Goal: Transaction & Acquisition: Purchase product/service

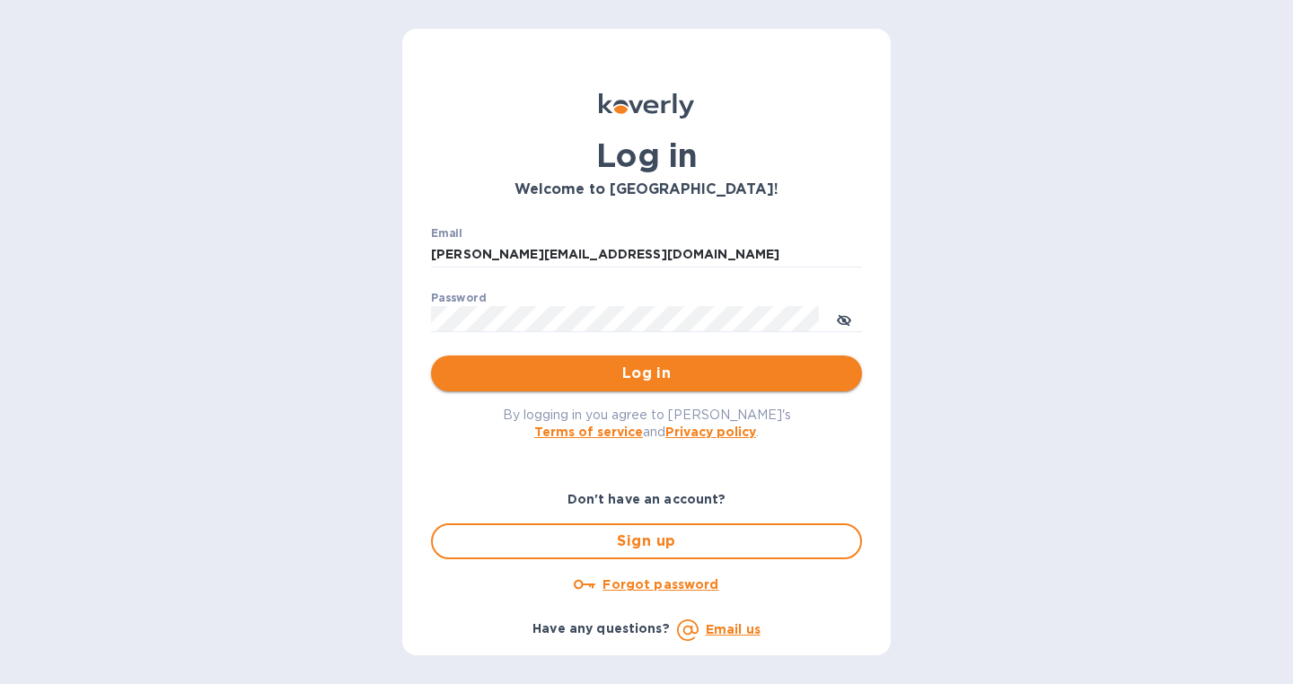
click at [639, 373] on span "Log in" at bounding box center [646, 374] width 402 height 22
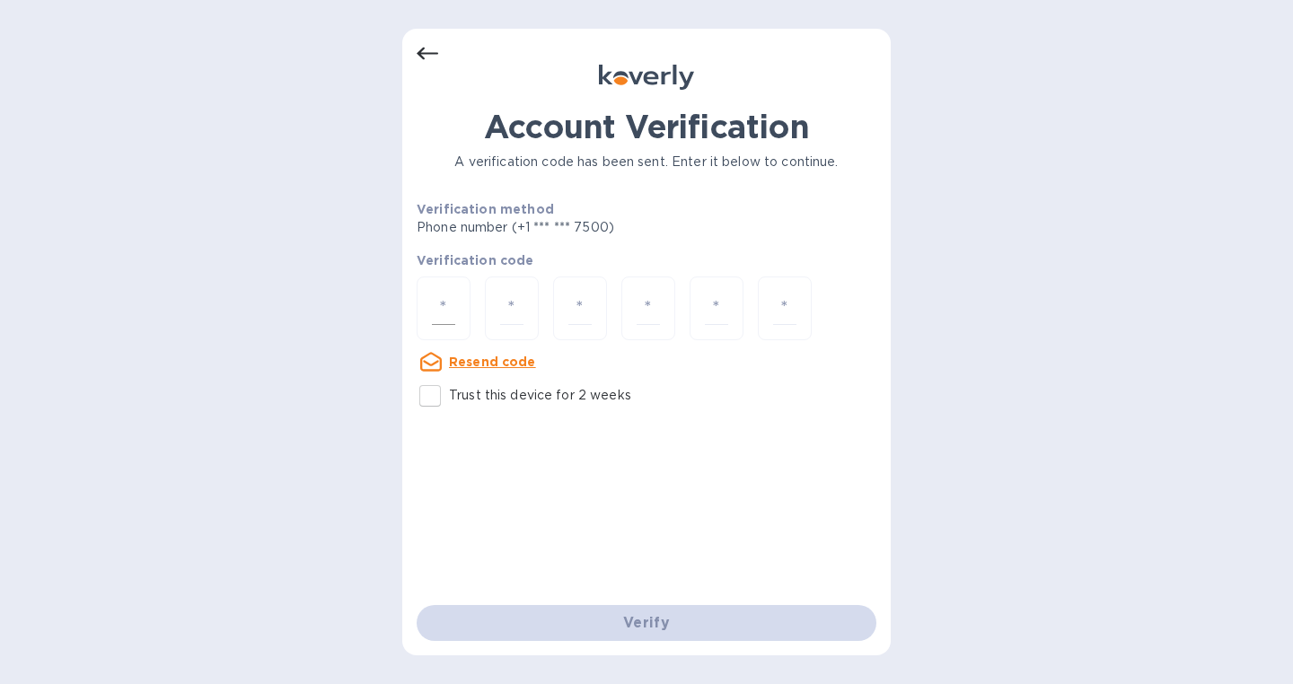
click at [440, 312] on input "number" at bounding box center [443, 308] width 23 height 33
type input "9"
type input "3"
type input "2"
type input "8"
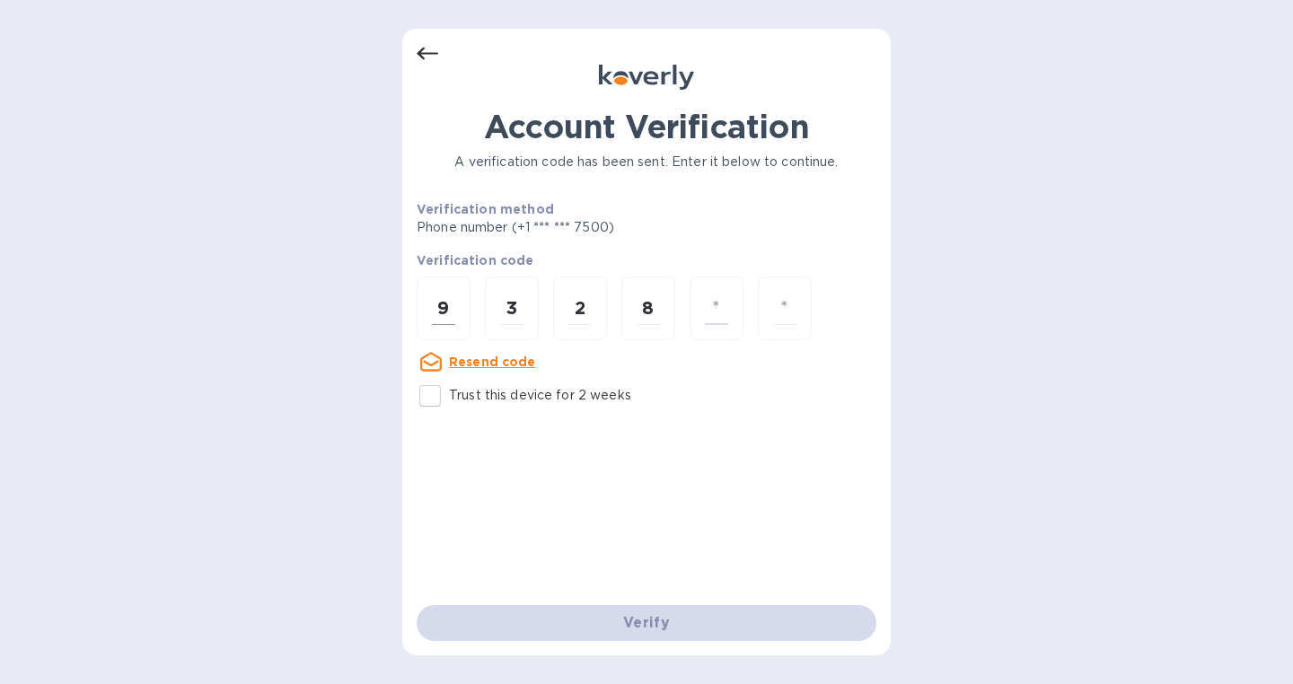
type input "9"
type input "5"
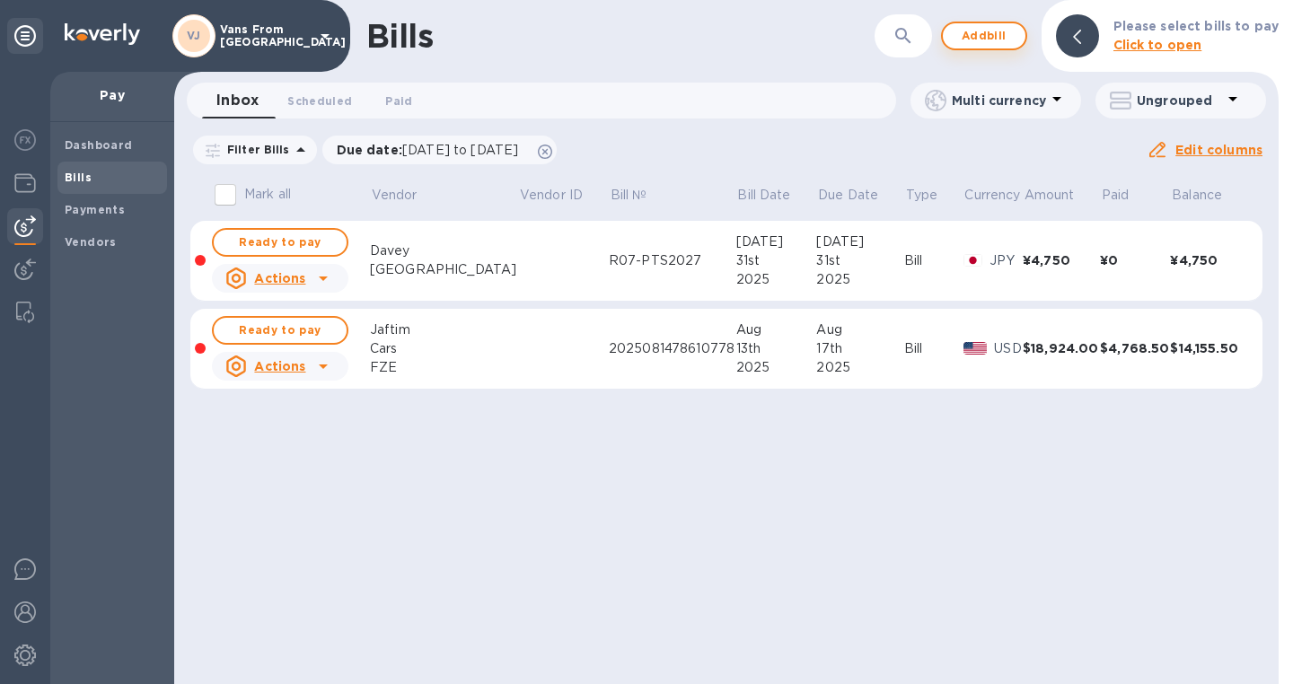
click at [994, 40] on span "Add bill" at bounding box center [984, 36] width 54 height 22
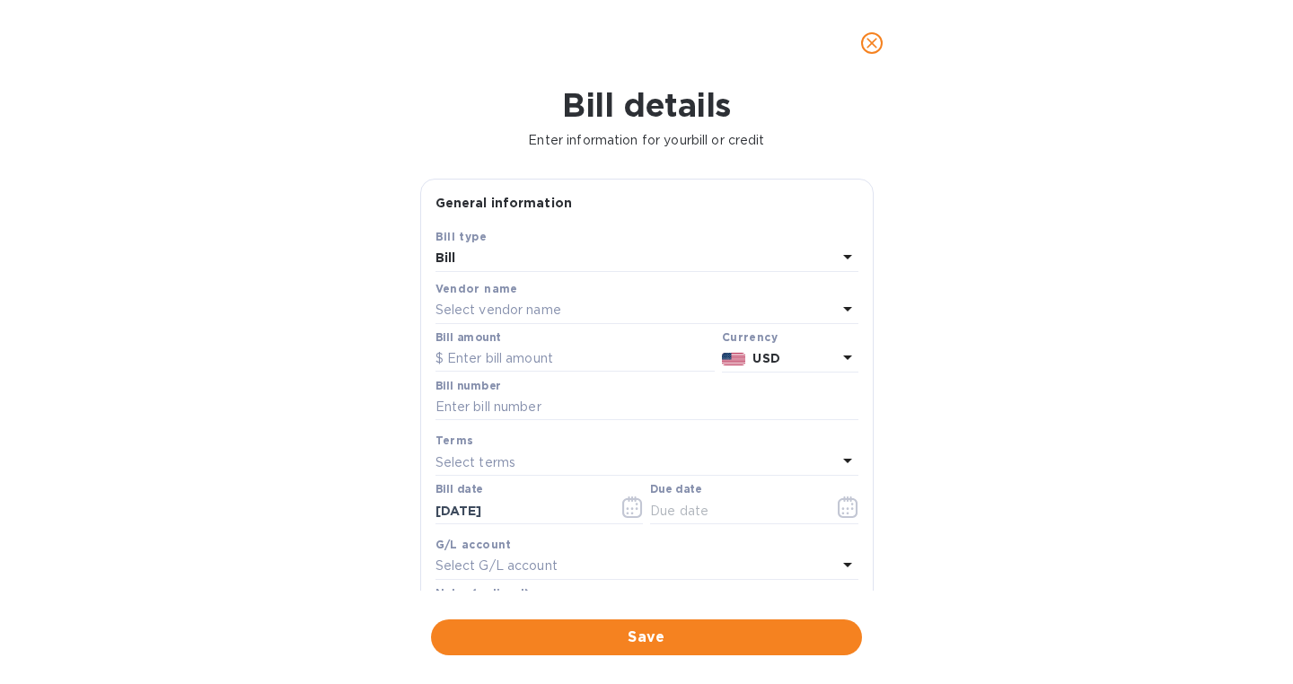
click at [542, 309] on p "Select vendor name" at bounding box center [498, 310] width 126 height 19
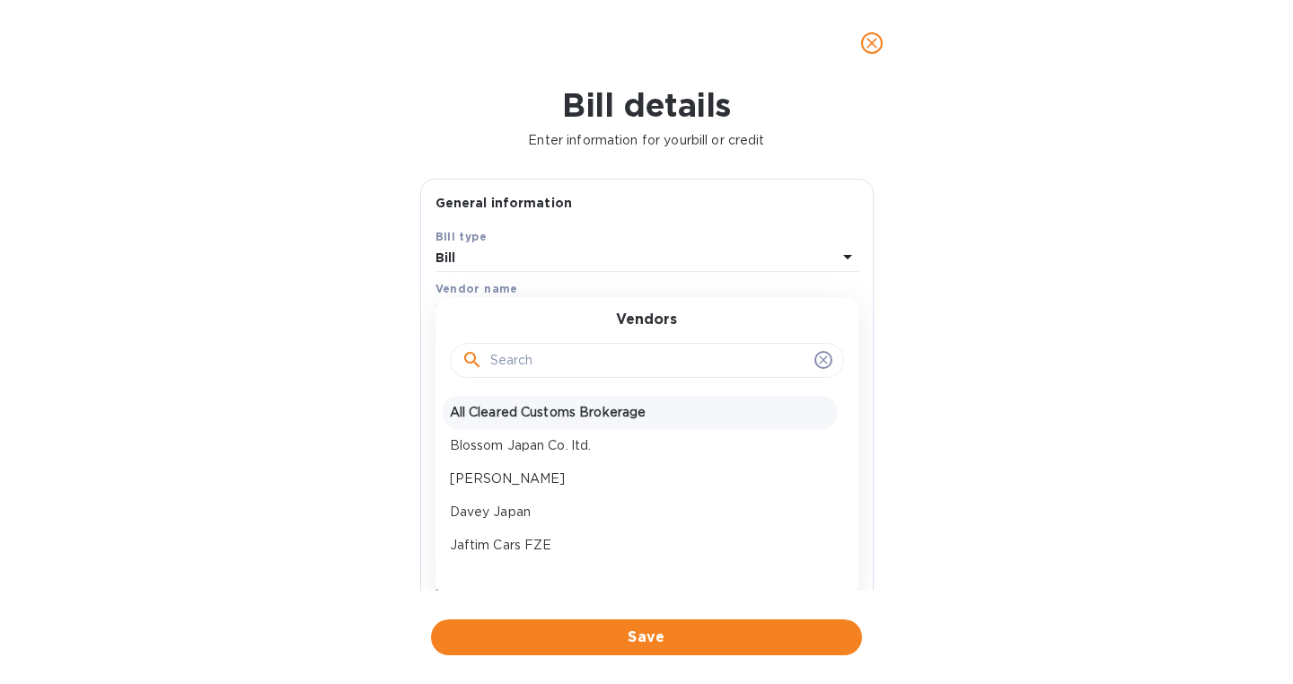
click at [515, 407] on p "All Cleared Customs Brokerage" at bounding box center [640, 412] width 380 height 19
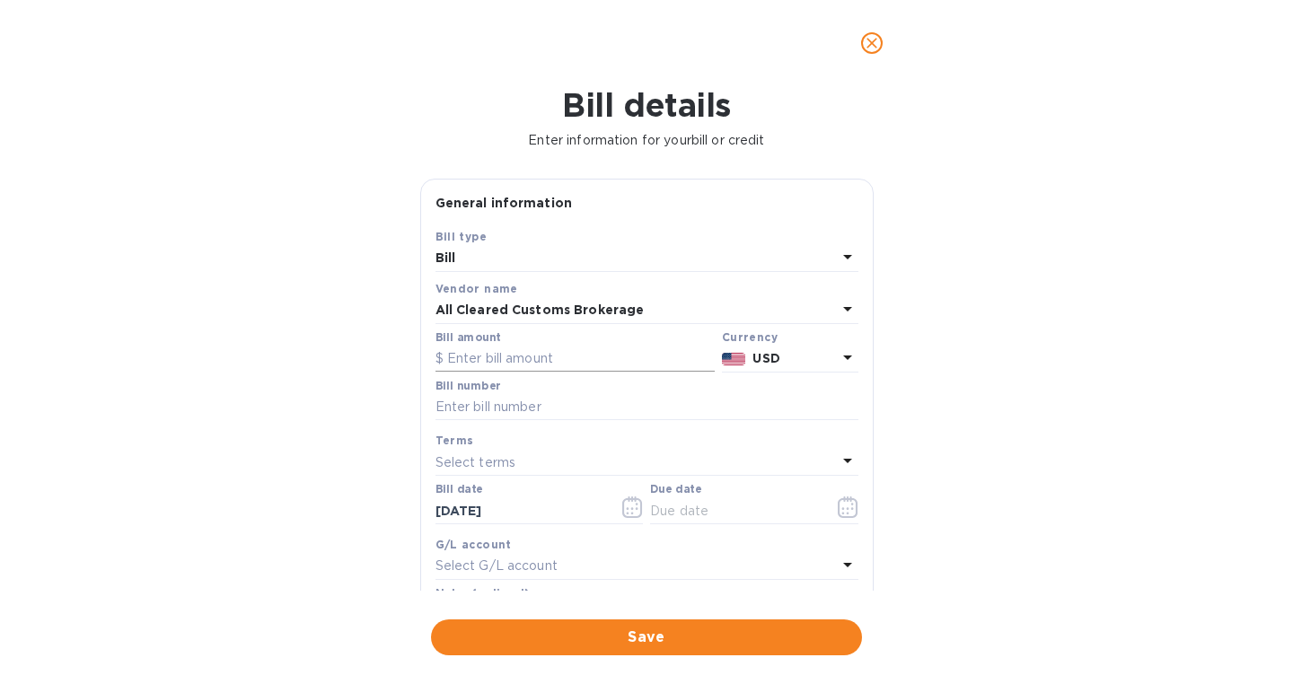
click at [527, 361] on input "text" at bounding box center [574, 359] width 279 height 27
paste input "10,430.72"
type input "10,430.72"
click at [497, 408] on input "text" at bounding box center [646, 407] width 423 height 27
click at [717, 512] on input "text" at bounding box center [735, 510] width 170 height 27
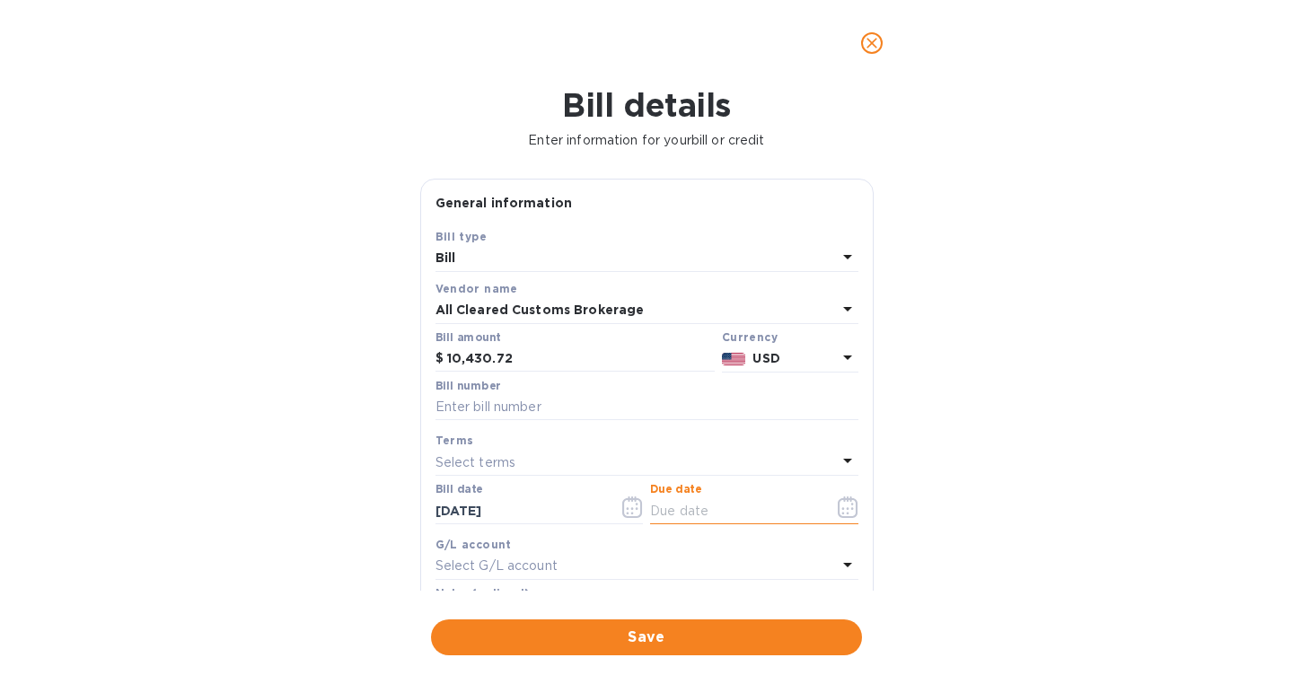
click at [842, 513] on icon "button" at bounding box center [848, 507] width 21 height 22
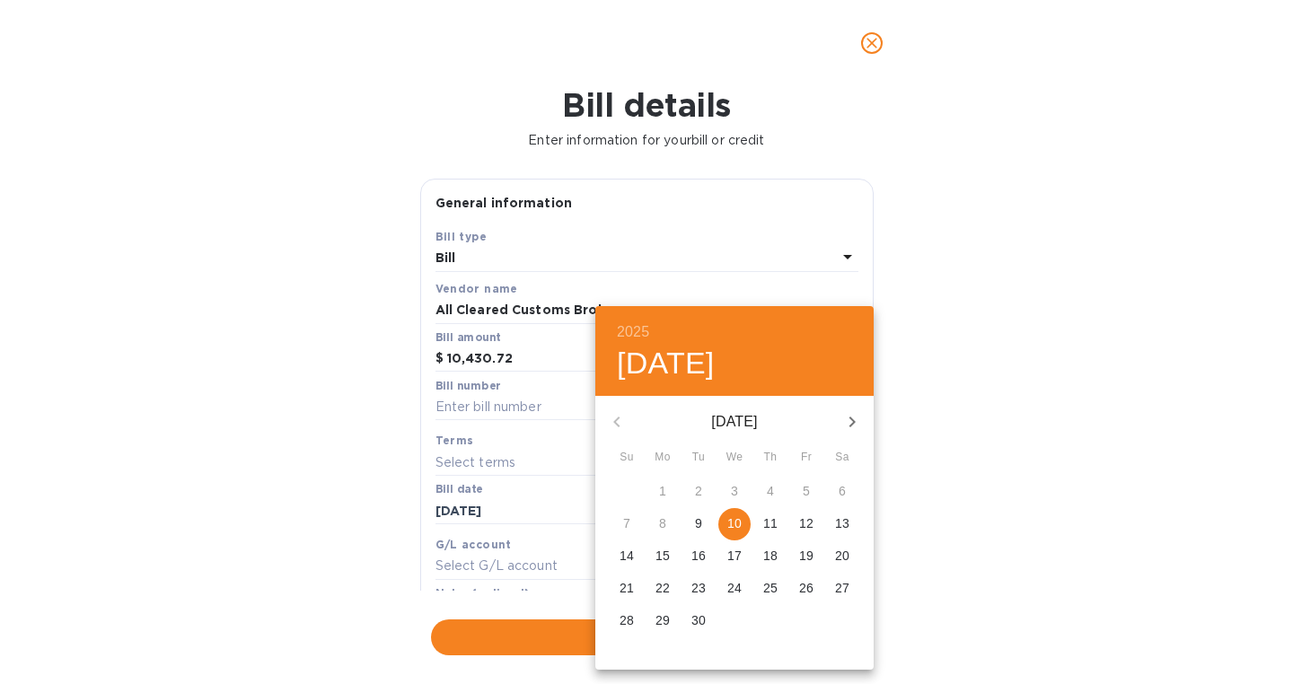
click at [812, 531] on p "12" at bounding box center [806, 523] width 14 height 18
type input "[DATE]"
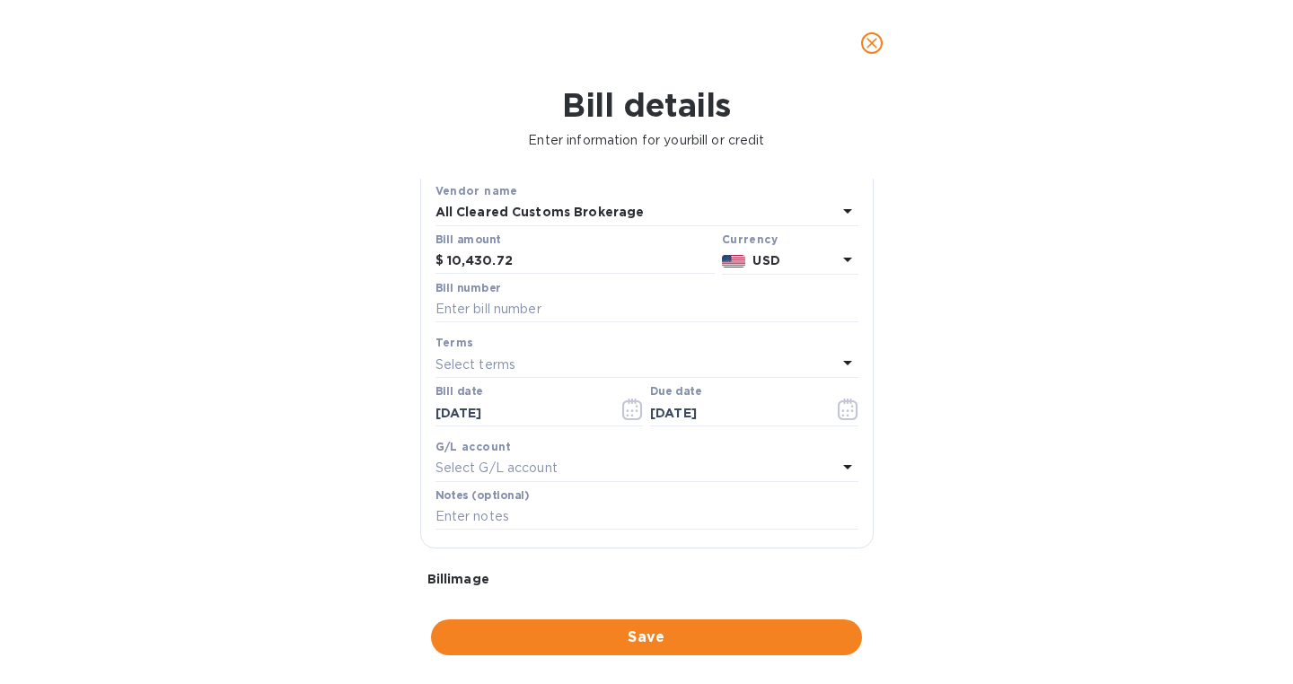
scroll to position [122, 0]
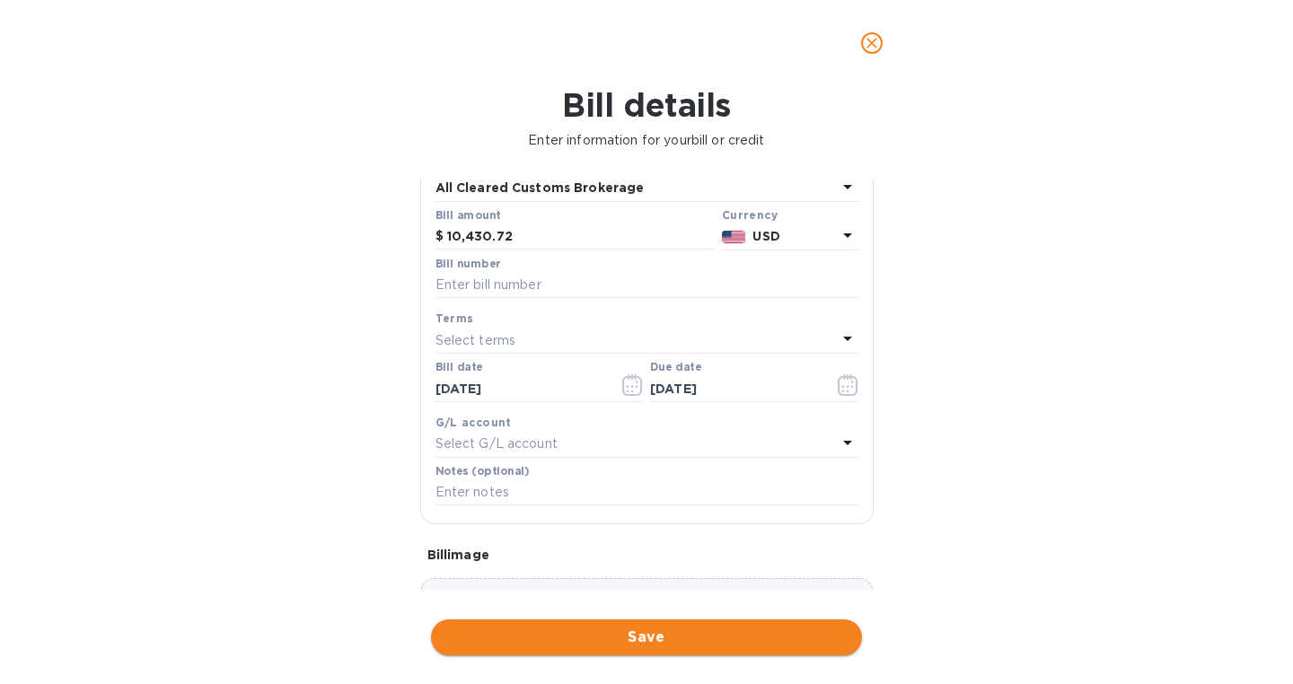
click at [644, 631] on span "Save" at bounding box center [646, 638] width 402 height 22
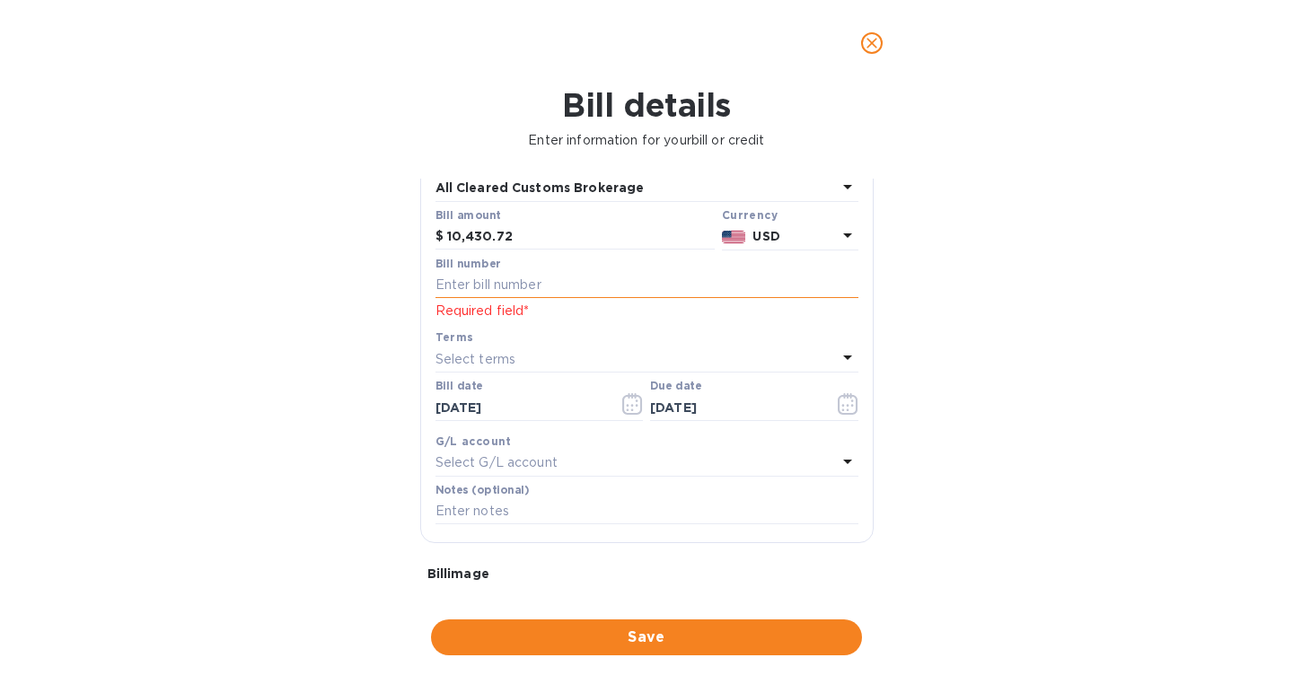
click at [513, 294] on input "text" at bounding box center [646, 285] width 423 height 27
type input "Misc"
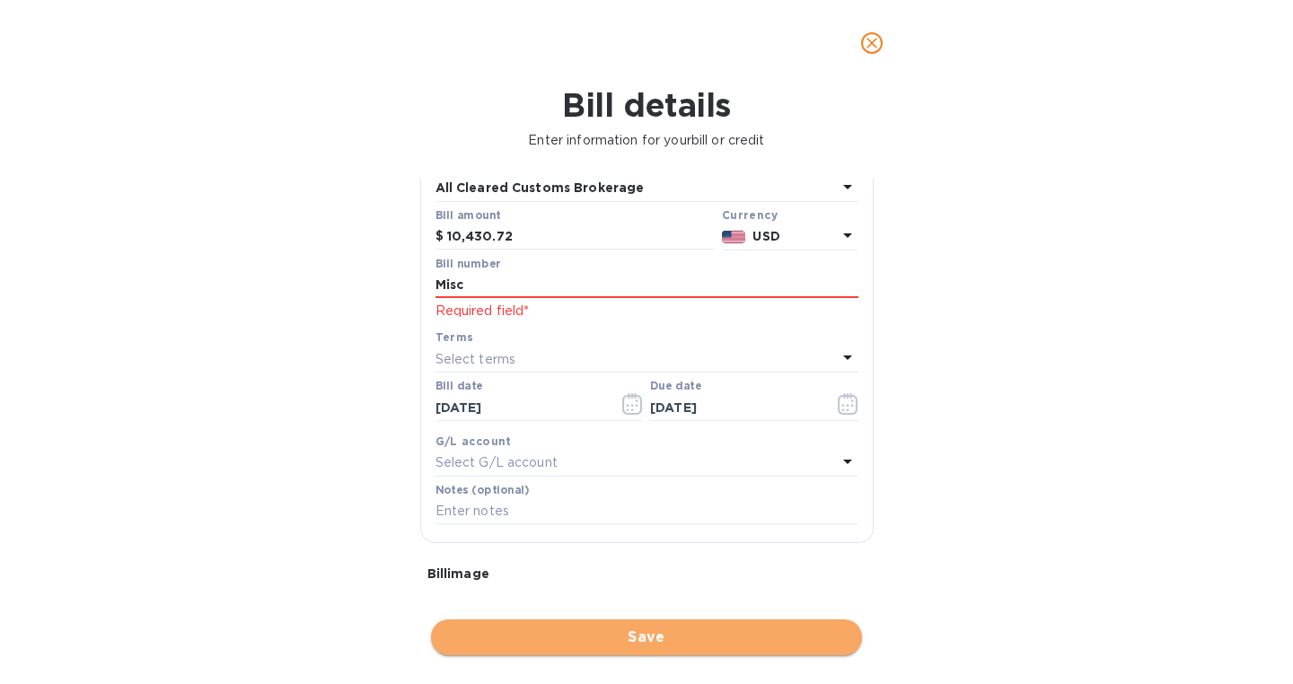
click at [653, 640] on span "Save" at bounding box center [646, 638] width 402 height 22
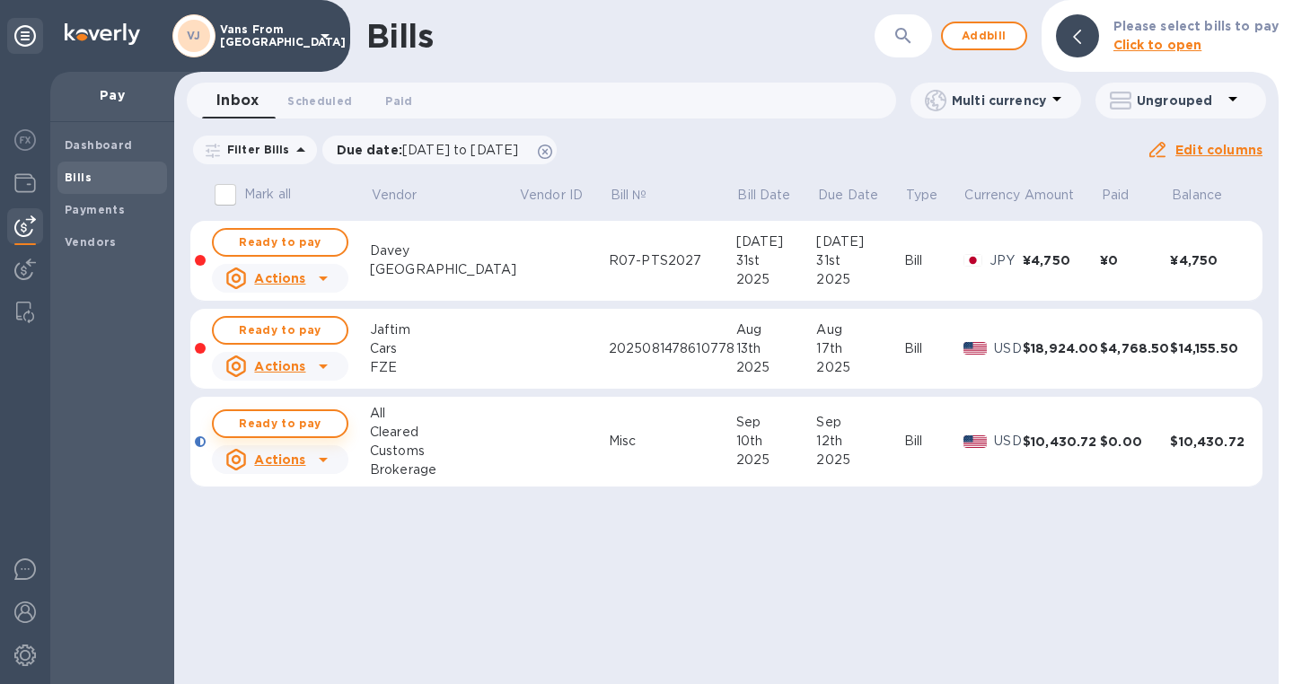
click at [285, 423] on div "Mark all Vendor Vendor ID Bill № Bill Date Due Date Type Currency Amount Paid B…" at bounding box center [726, 342] width 1104 height 337
click at [312, 421] on span "Ready to pay" at bounding box center [280, 424] width 104 height 22
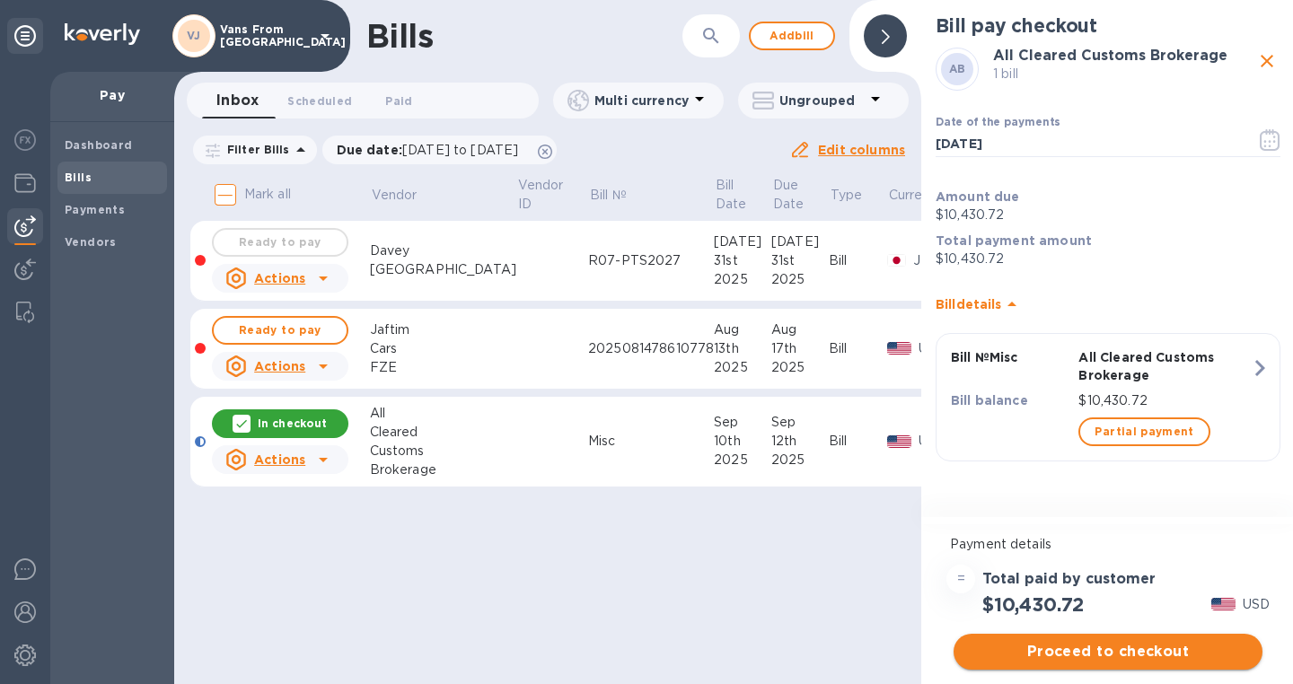
click at [1088, 659] on span "Proceed to checkout" at bounding box center [1108, 652] width 280 height 22
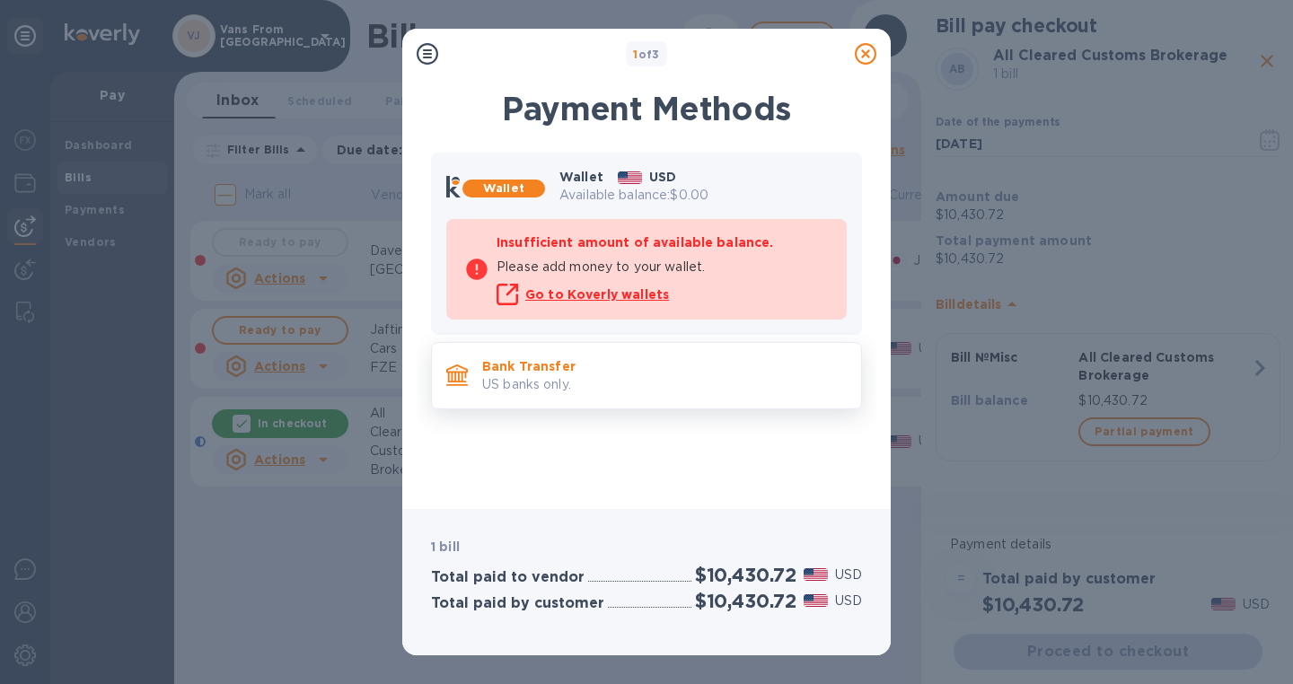
click at [668, 393] on p "US banks only." at bounding box center [664, 384] width 364 height 19
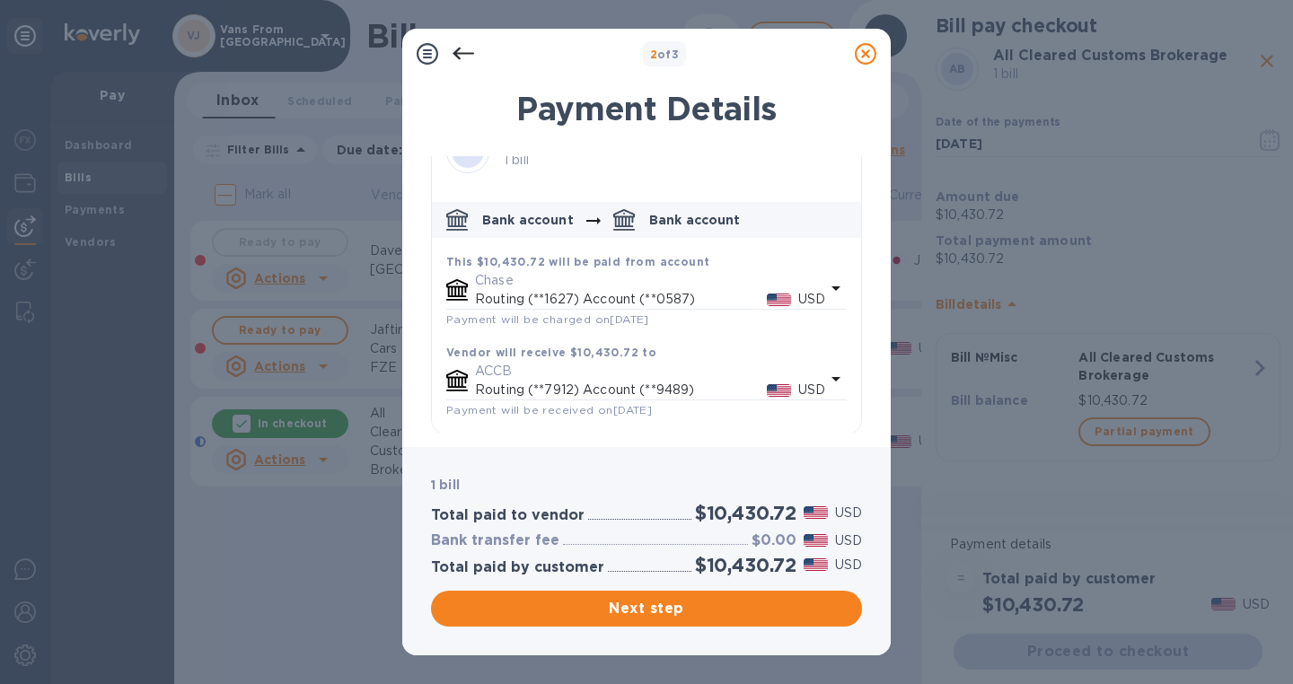
scroll to position [45, 0]
click at [652, 610] on span "Next step" at bounding box center [646, 609] width 402 height 22
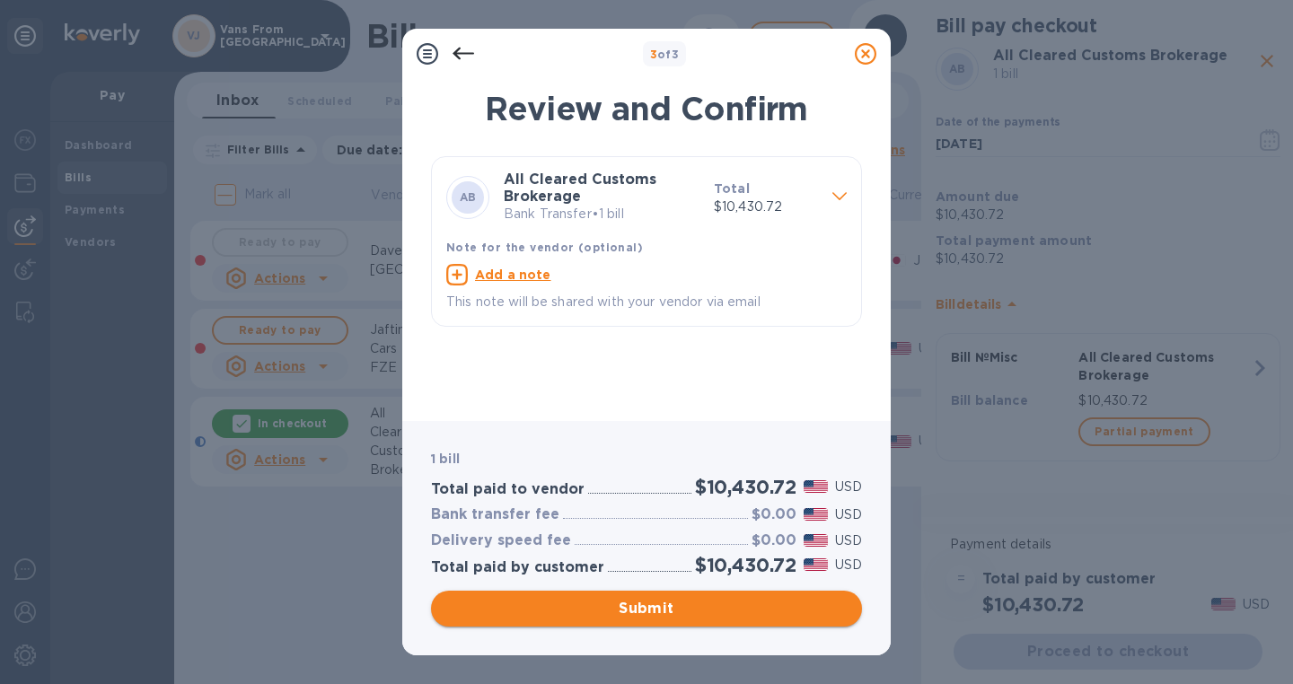
click at [652, 610] on span "Submit" at bounding box center [646, 609] width 402 height 22
